Goal: Check status: Verify the current state of an ongoing process or item

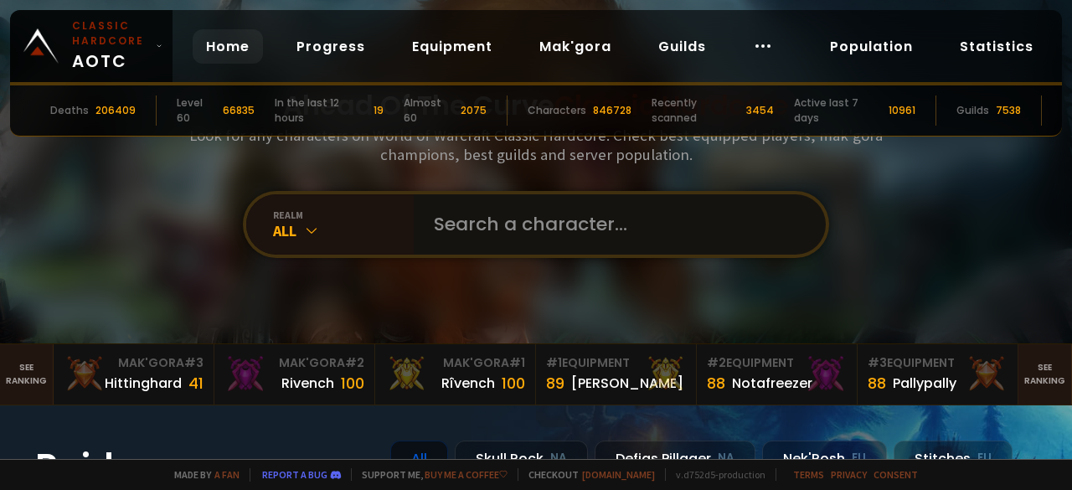
click at [498, 229] on input "text" at bounding box center [615, 224] width 382 height 60
click at [303, 226] on icon at bounding box center [311, 230] width 17 height 17
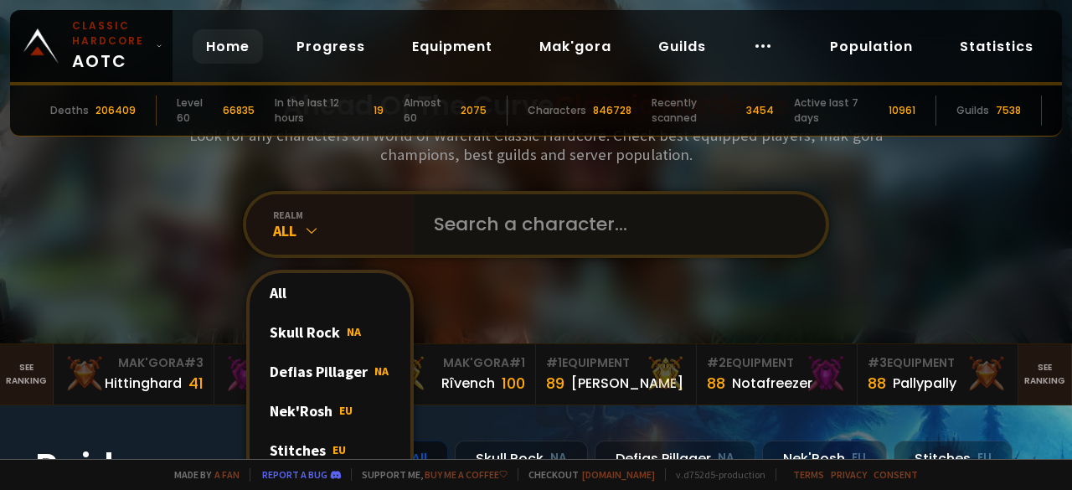
click at [543, 240] on input "text" at bounding box center [615, 224] width 382 height 60
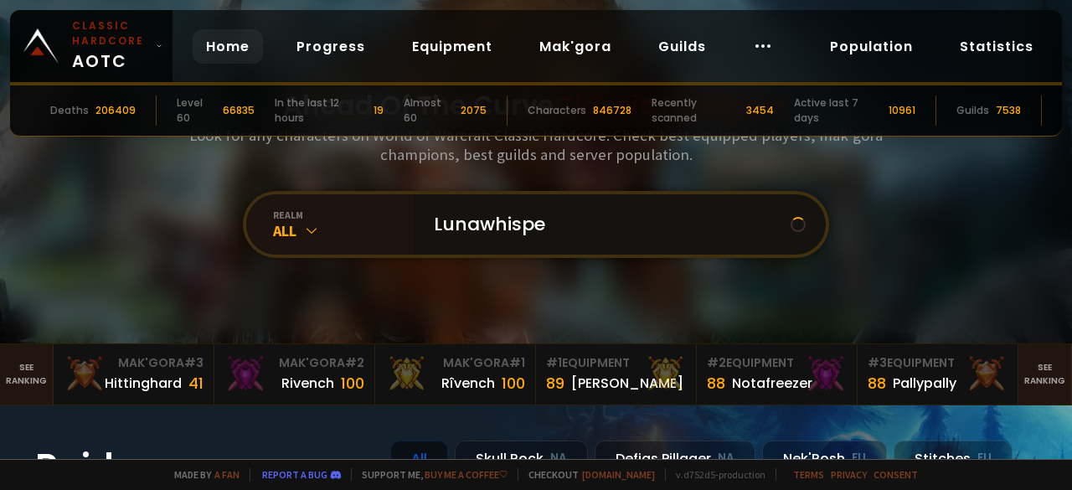
type input "Lunawhisper"
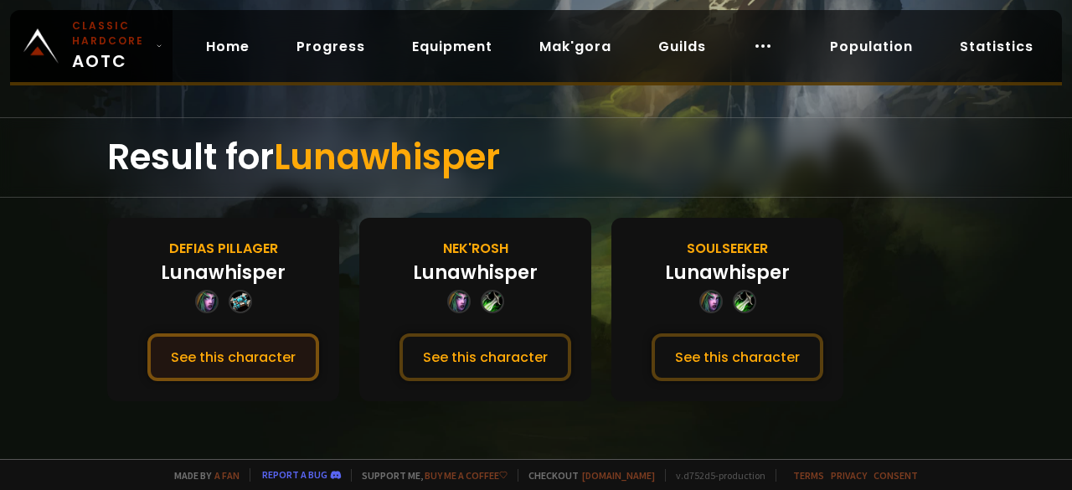
click at [251, 363] on button "See this character" at bounding box center [233, 357] width 172 height 48
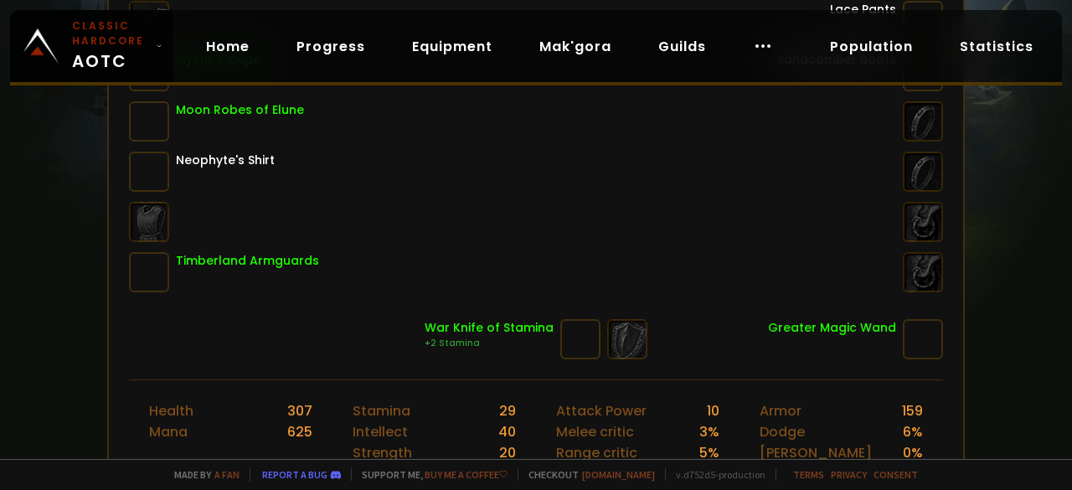
scroll to position [837, 0]
